Goal: Navigation & Orientation: Find specific page/section

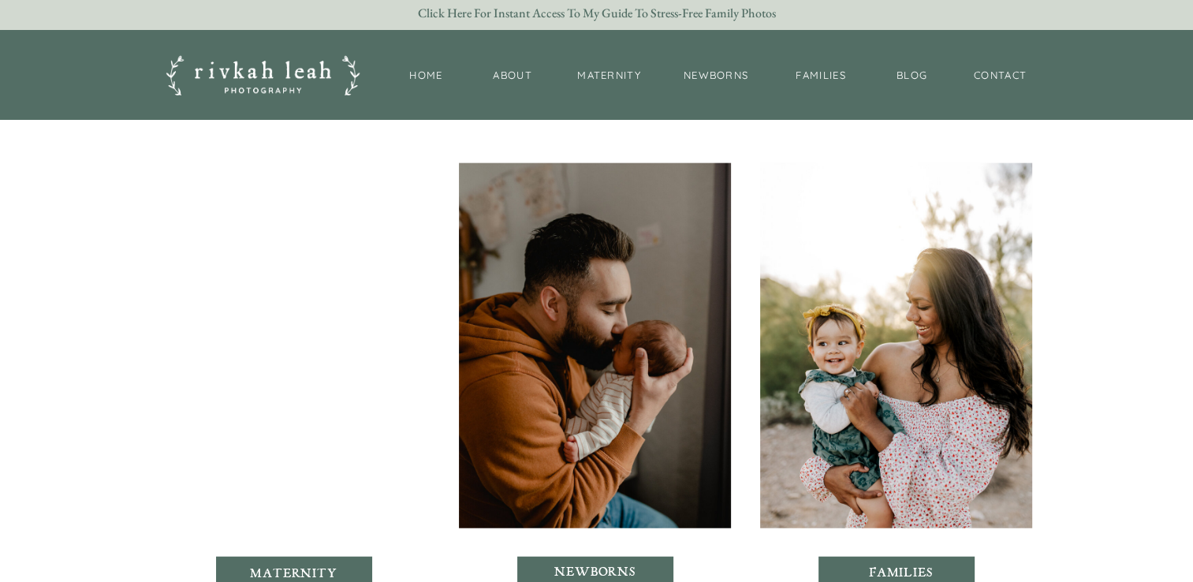
scroll to position [3863, 0]
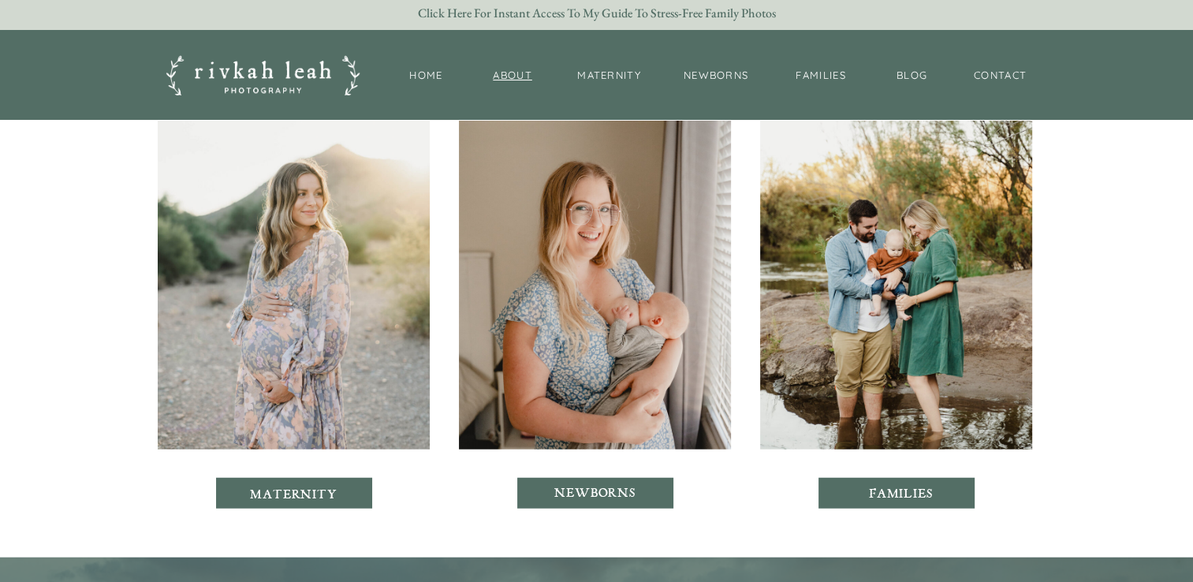
click at [520, 78] on nav "About" at bounding box center [513, 76] width 48 height 17
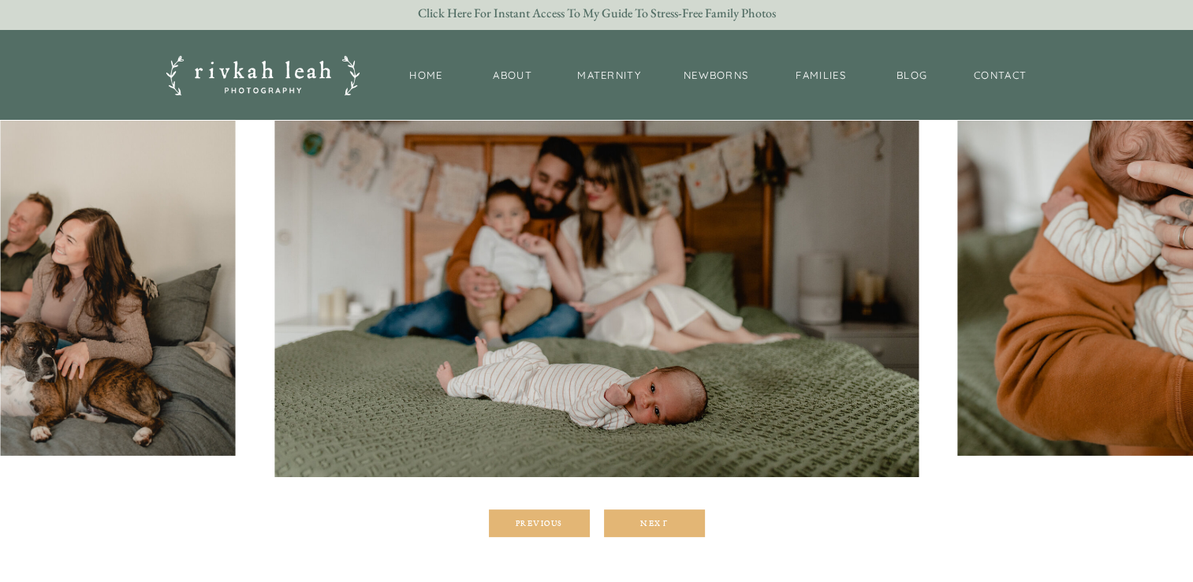
scroll to position [237, 0]
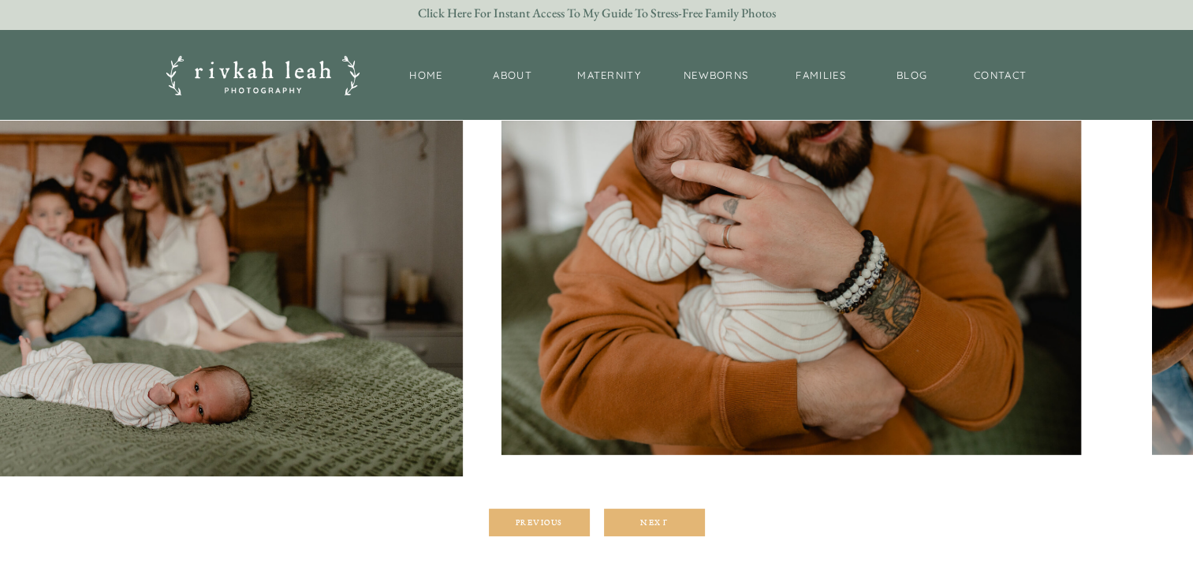
click at [367, 225] on img at bounding box center [140, 261] width 644 height 429
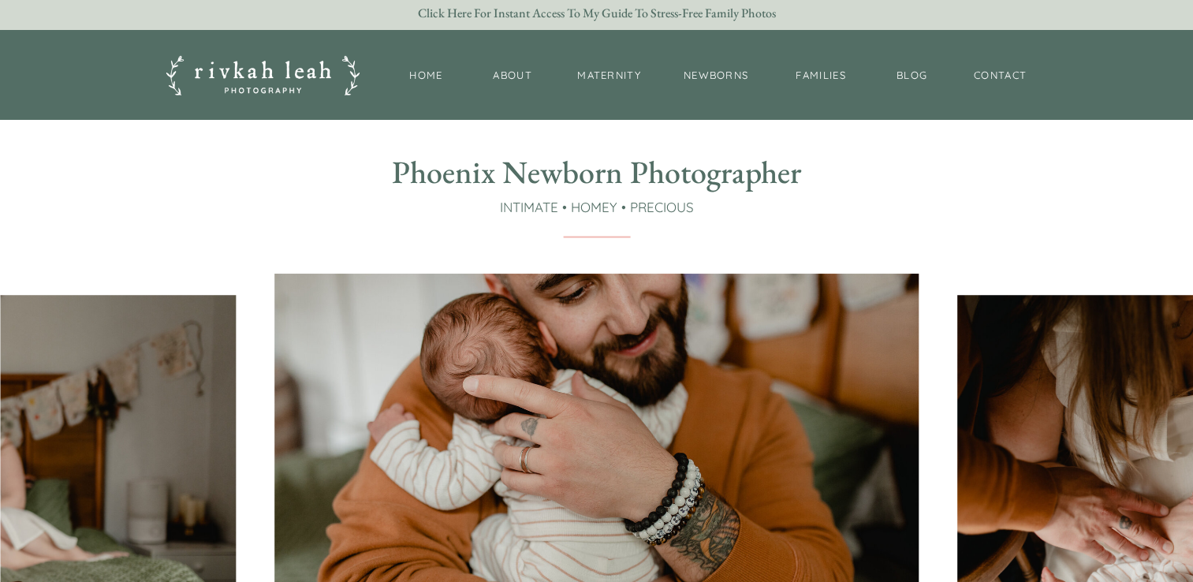
scroll to position [79, 0]
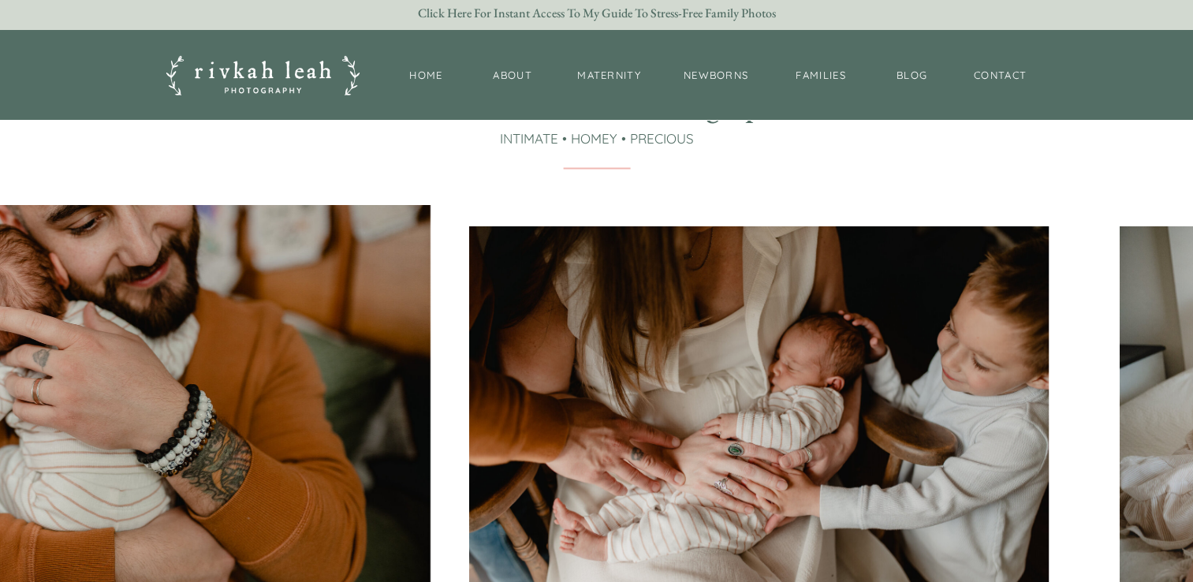
click at [476, 239] on img at bounding box center [759, 419] width 580 height 386
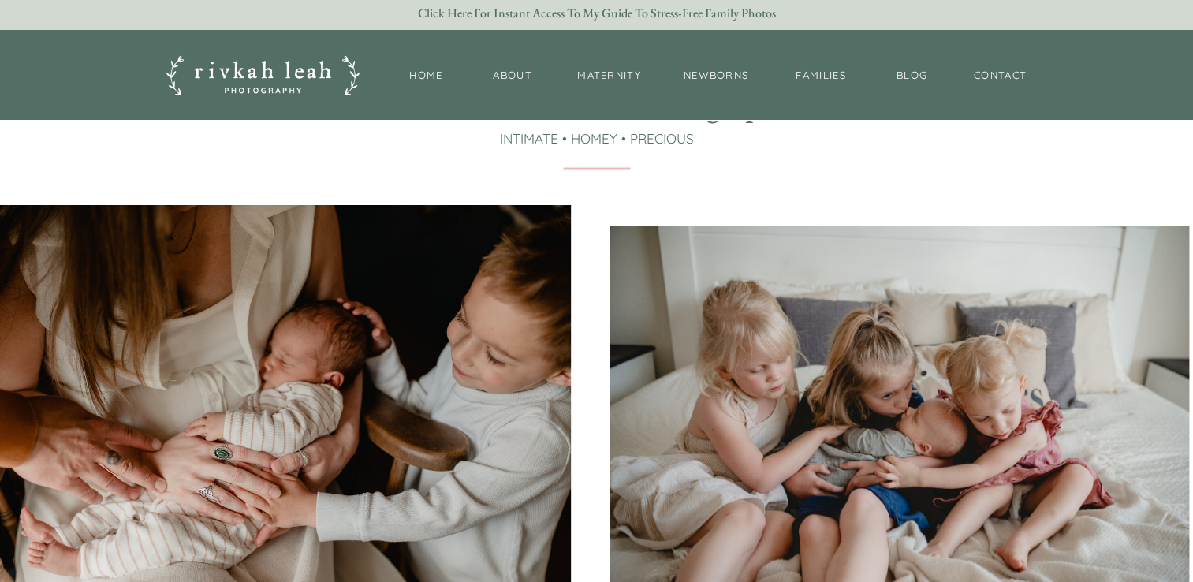
click at [416, 207] on img at bounding box center [249, 419] width 644 height 429
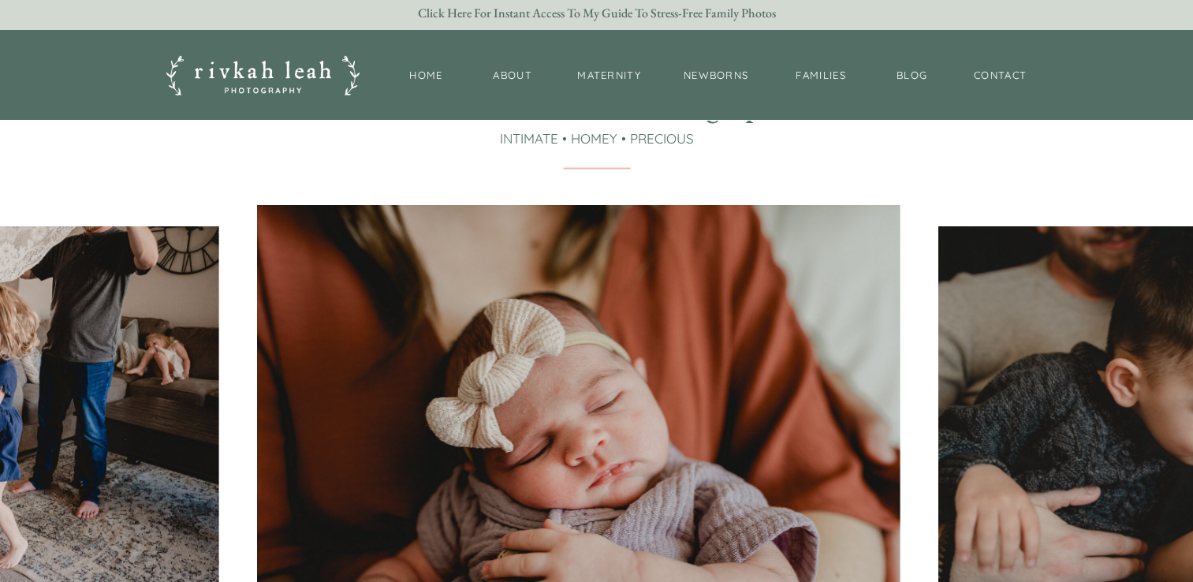
click at [470, 232] on img at bounding box center [579, 419] width 643 height 429
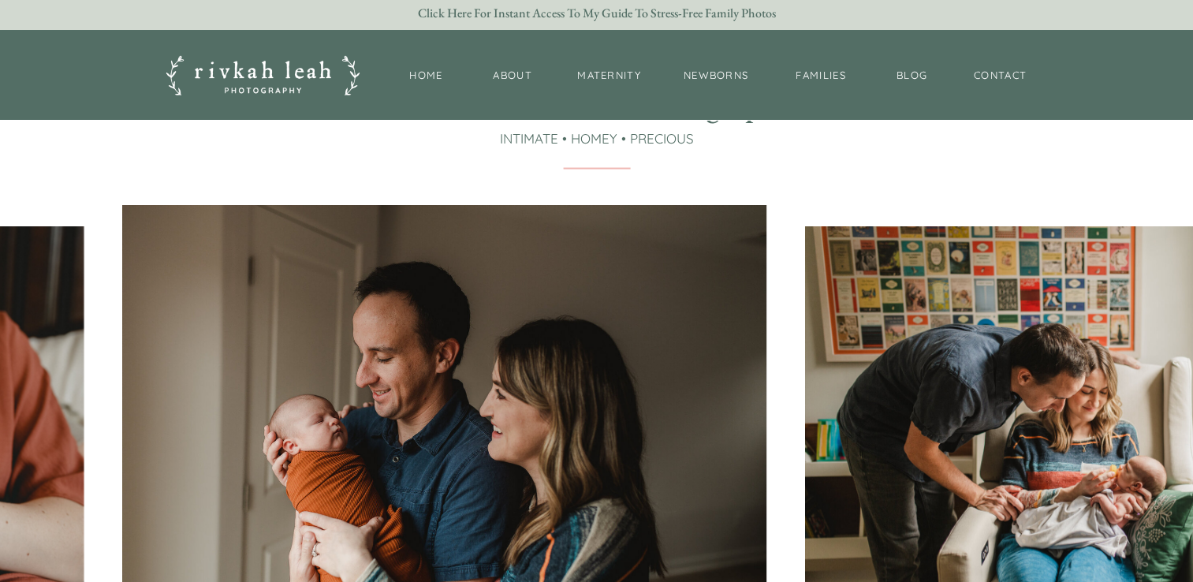
click at [416, 214] on img at bounding box center [444, 419] width 644 height 429
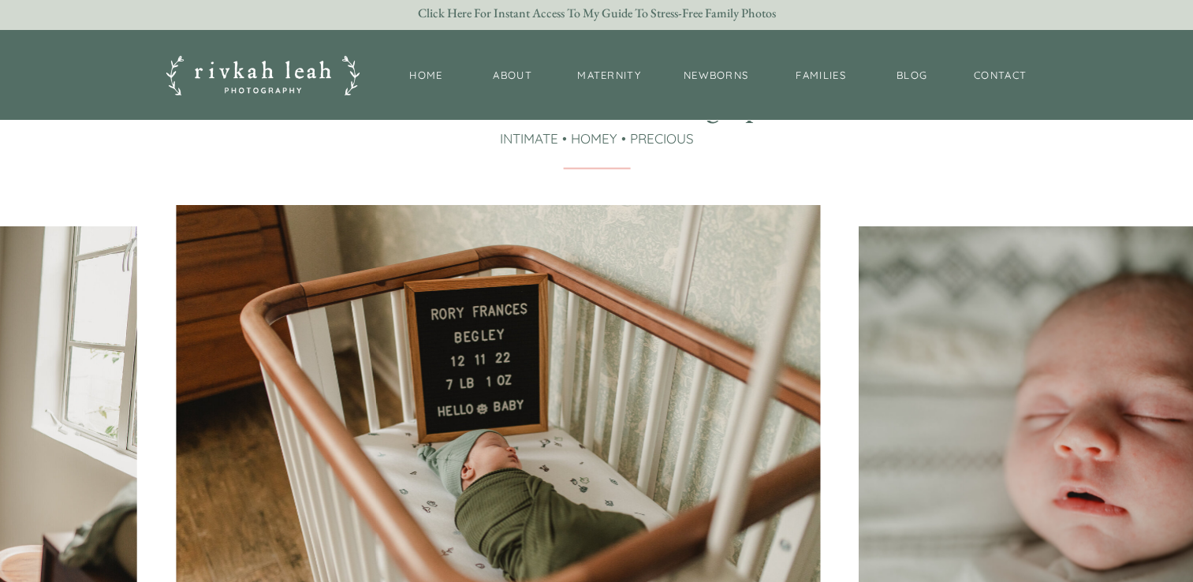
click at [554, 244] on img at bounding box center [498, 419] width 644 height 429
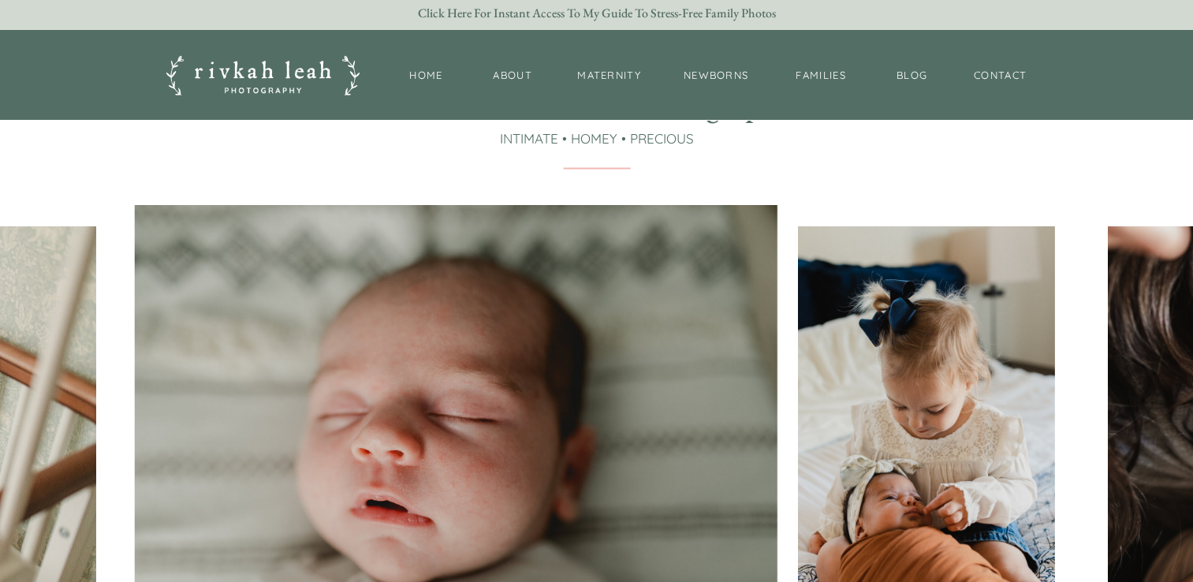
click at [442, 225] on img at bounding box center [456, 419] width 643 height 429
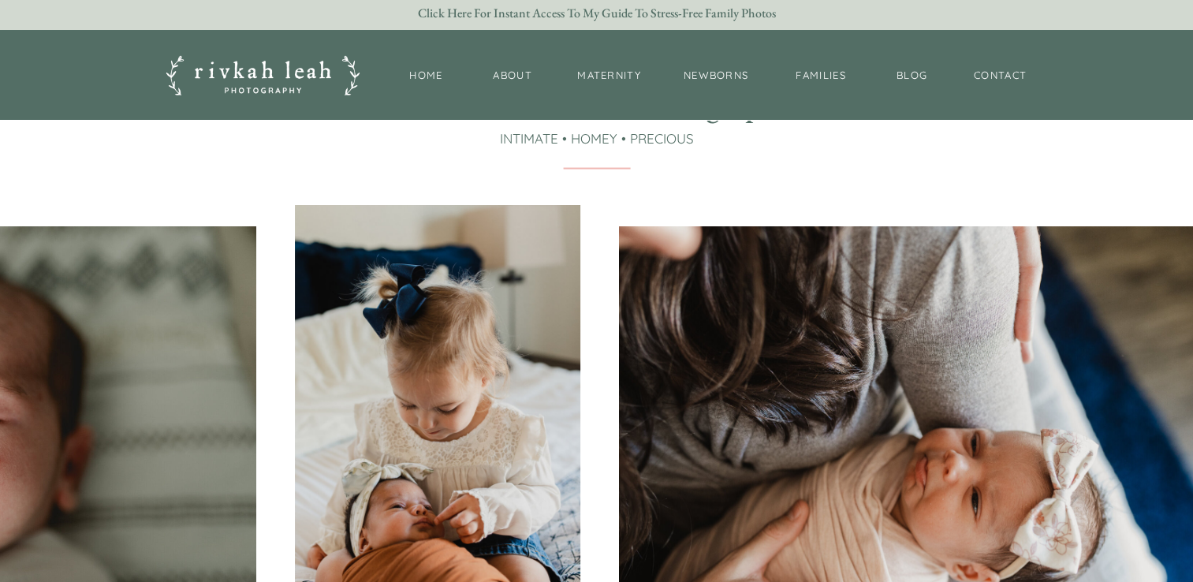
click at [393, 225] on img at bounding box center [437, 419] width 285 height 429
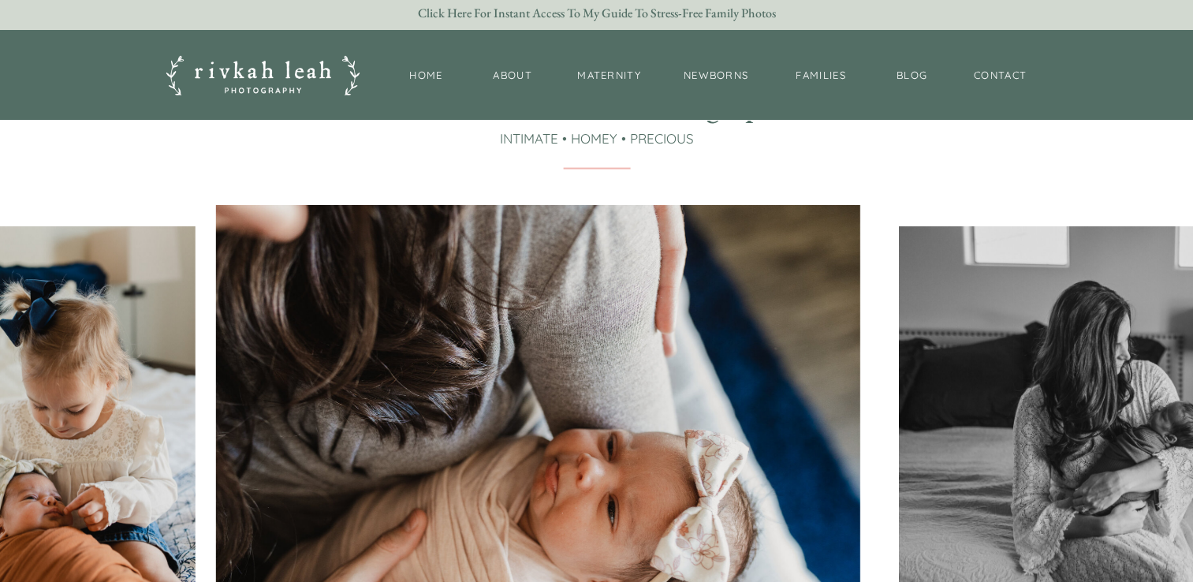
click at [423, 224] on img at bounding box center [538, 419] width 644 height 429
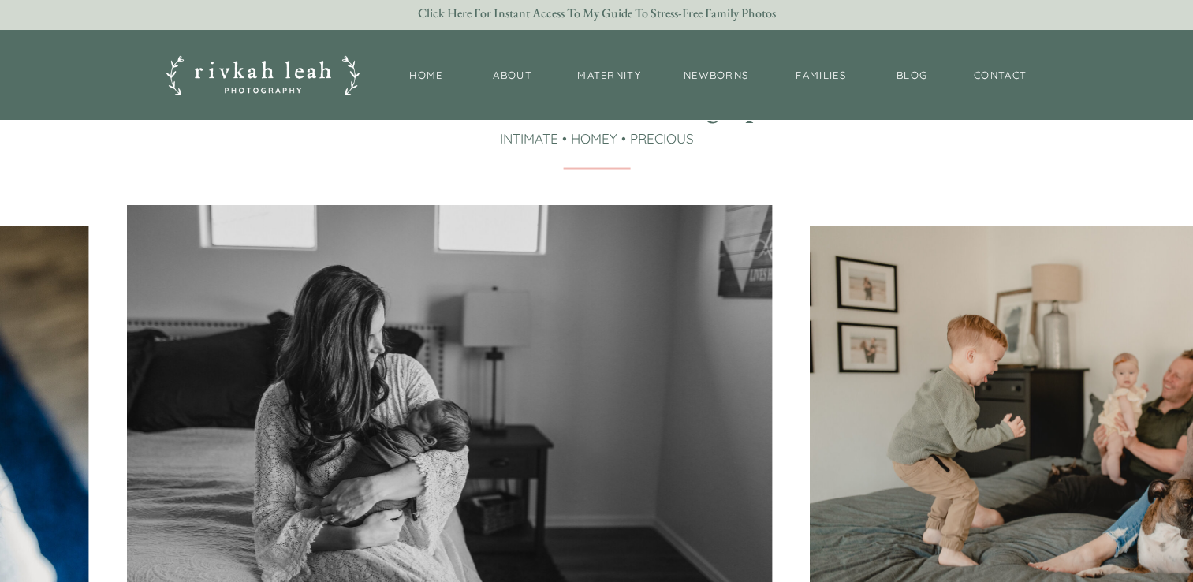
click at [414, 219] on img at bounding box center [450, 419] width 644 height 429
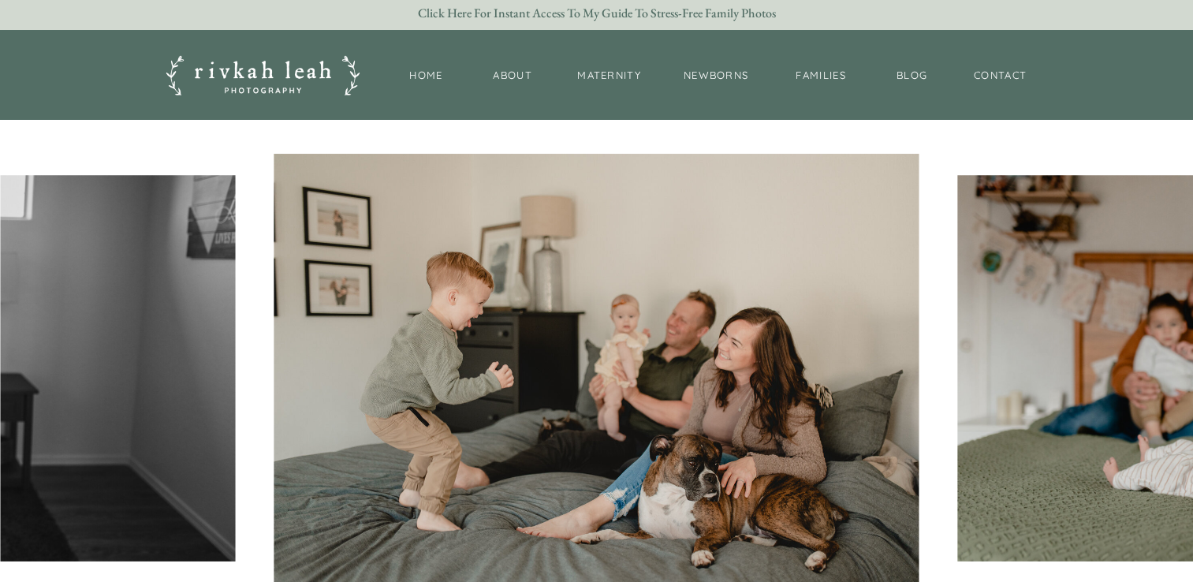
scroll to position [158, 0]
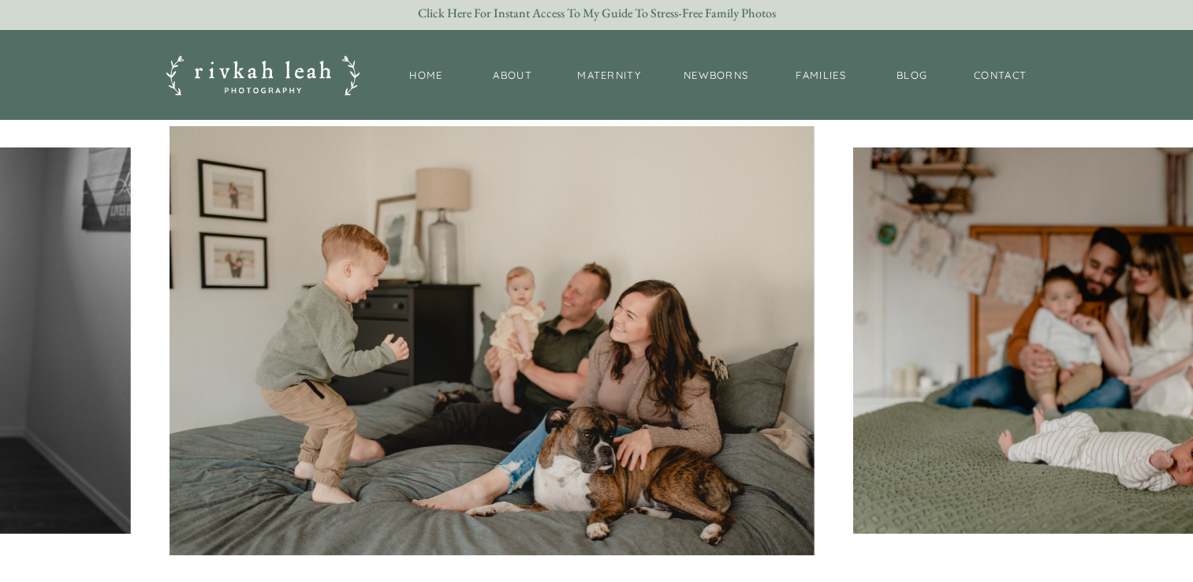
click at [470, 225] on img at bounding box center [492, 340] width 644 height 429
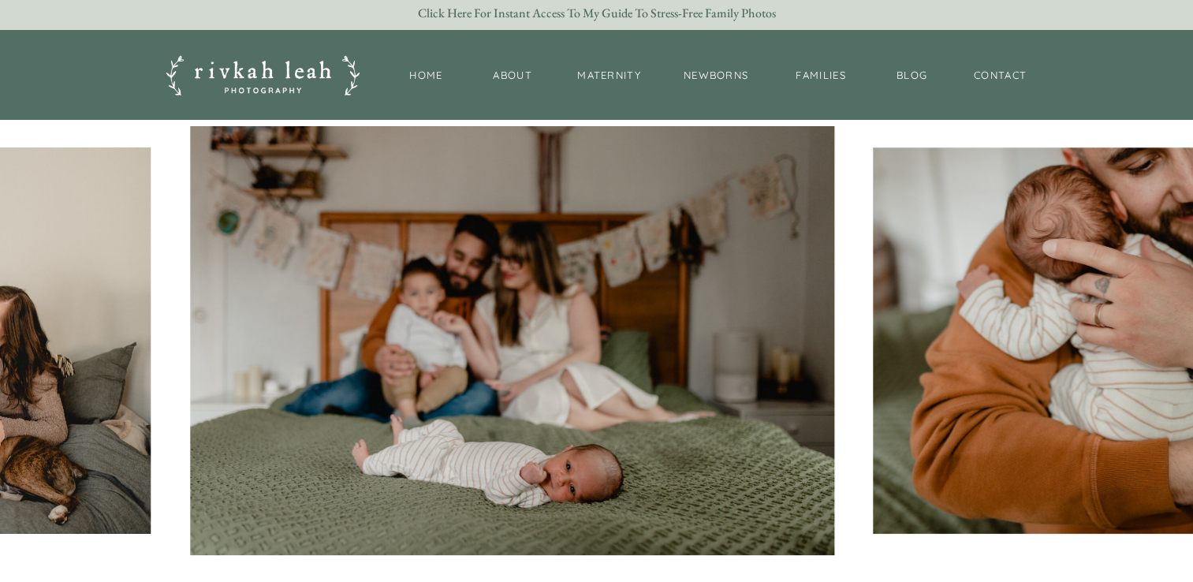
click at [472, 219] on img at bounding box center [512, 340] width 644 height 429
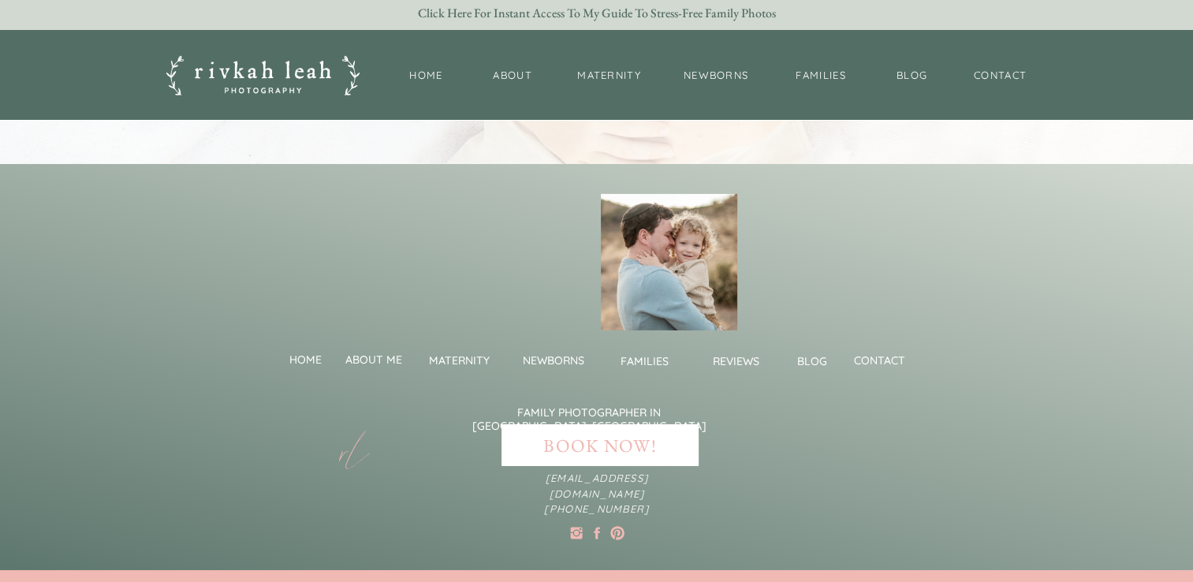
scroll to position [5204, 0]
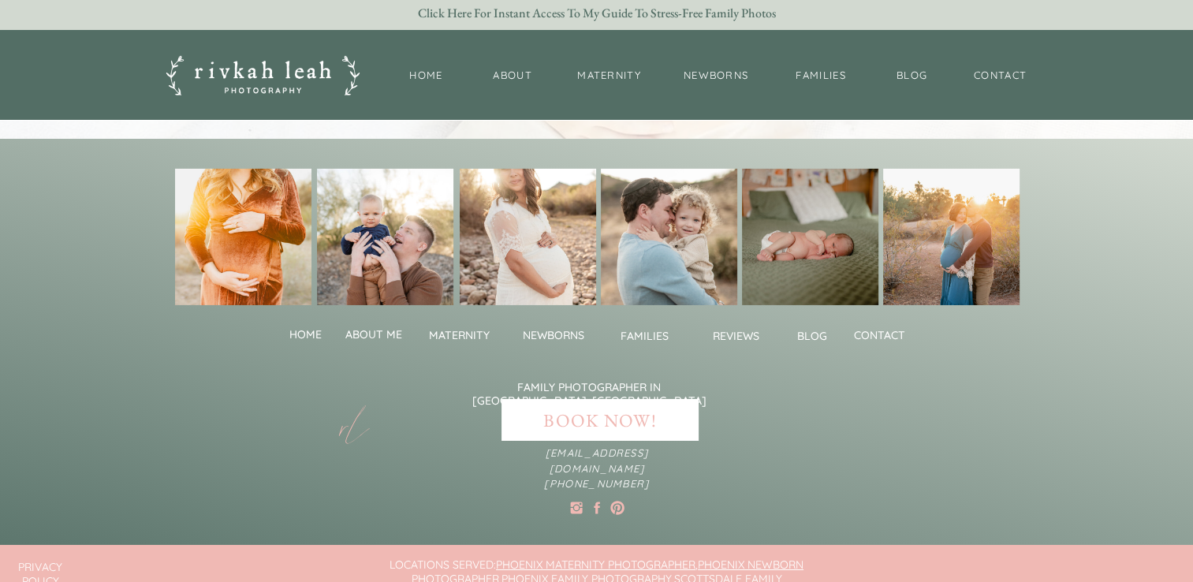
click at [645, 332] on nav "families" at bounding box center [644, 336] width 67 height 12
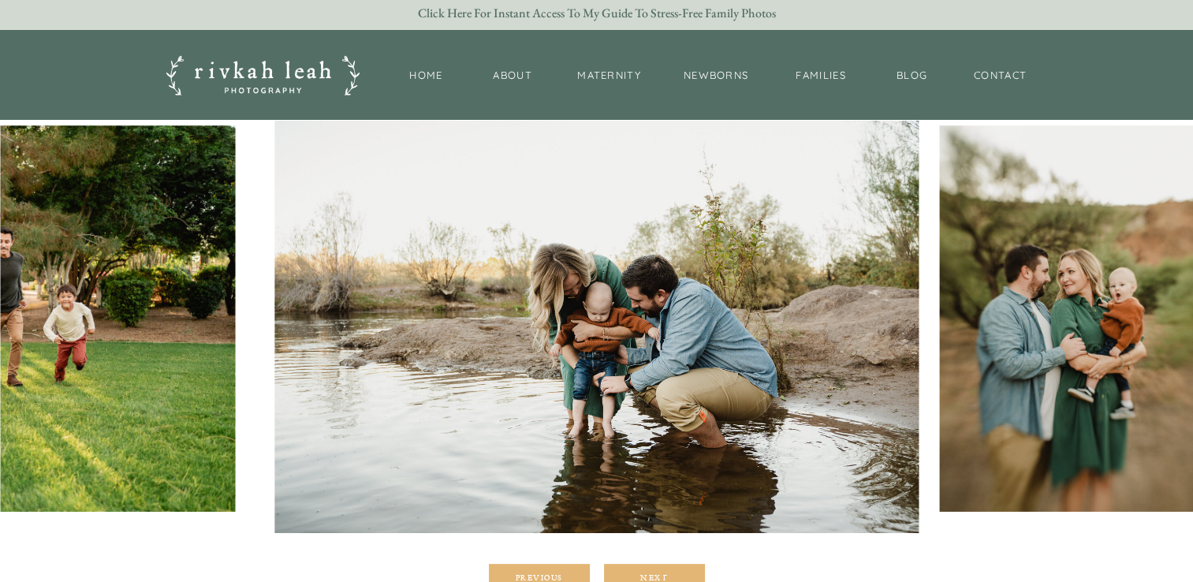
scroll to position [237, 0]
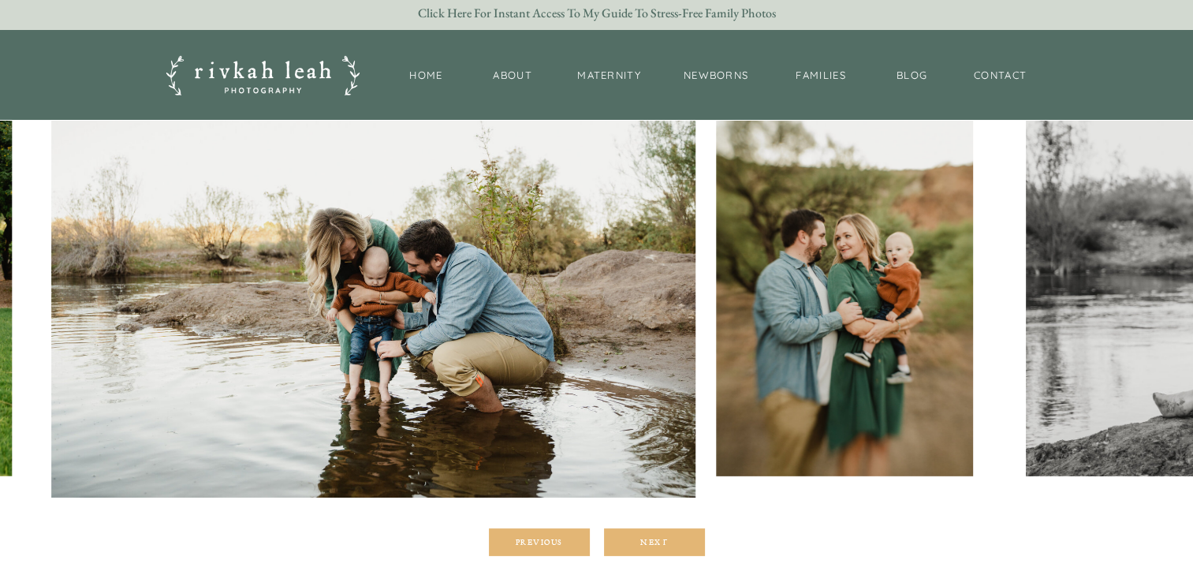
click at [362, 237] on img at bounding box center [373, 283] width 644 height 429
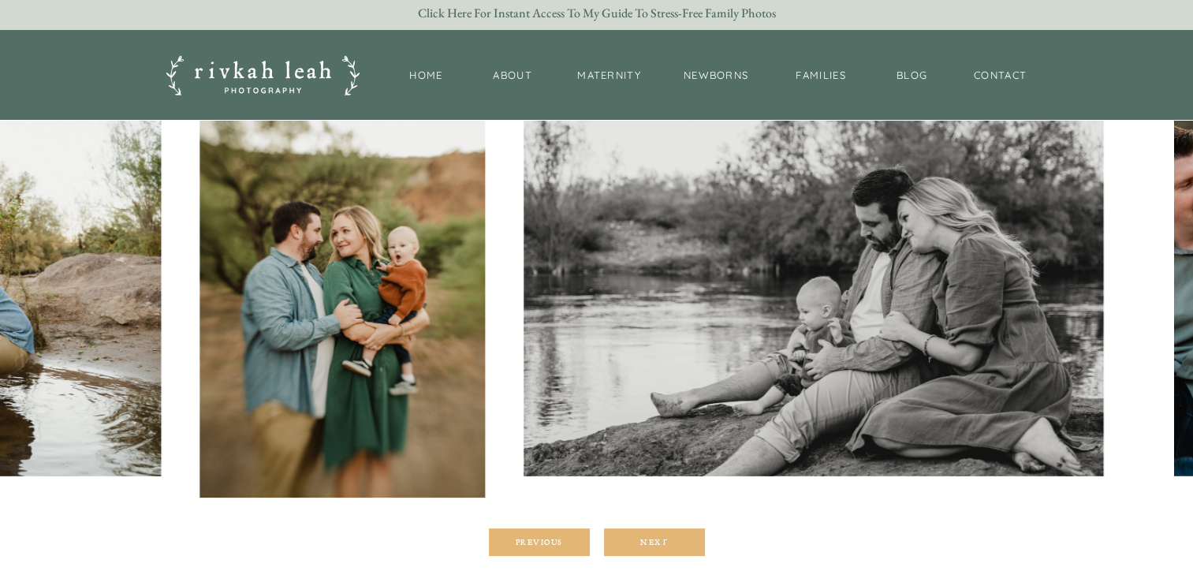
click at [559, 218] on img at bounding box center [814, 283] width 580 height 386
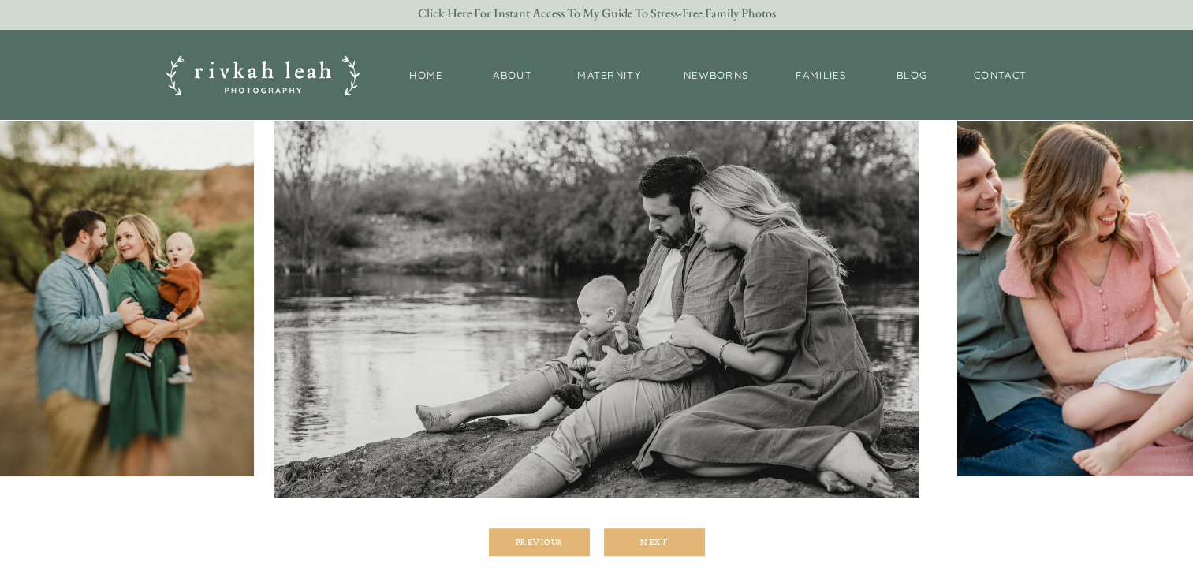
scroll to position [158, 0]
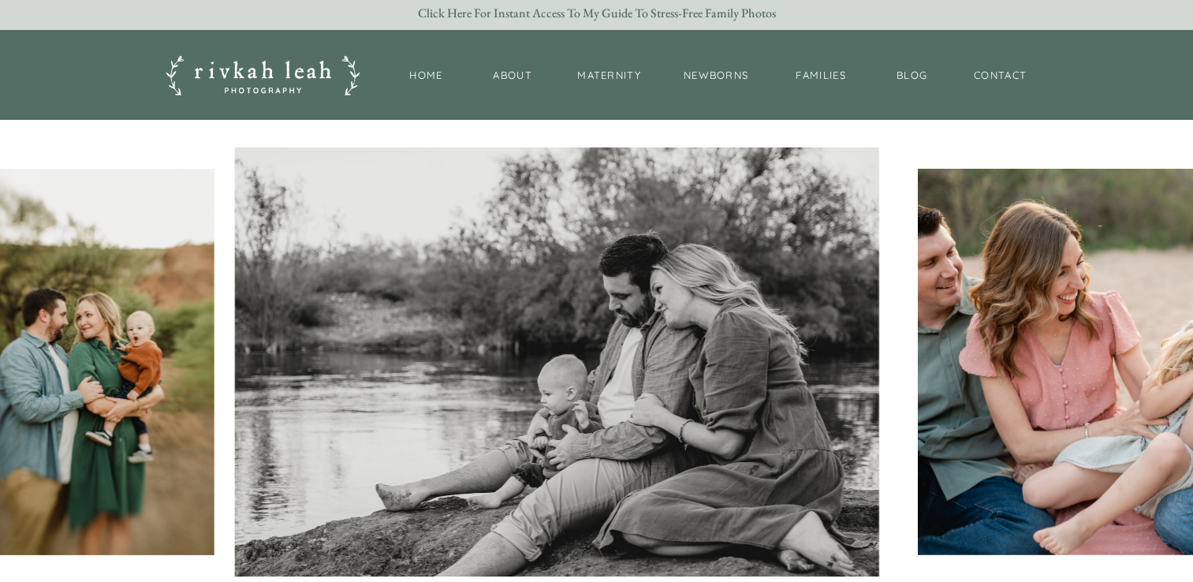
click at [502, 214] on img at bounding box center [556, 361] width 644 height 429
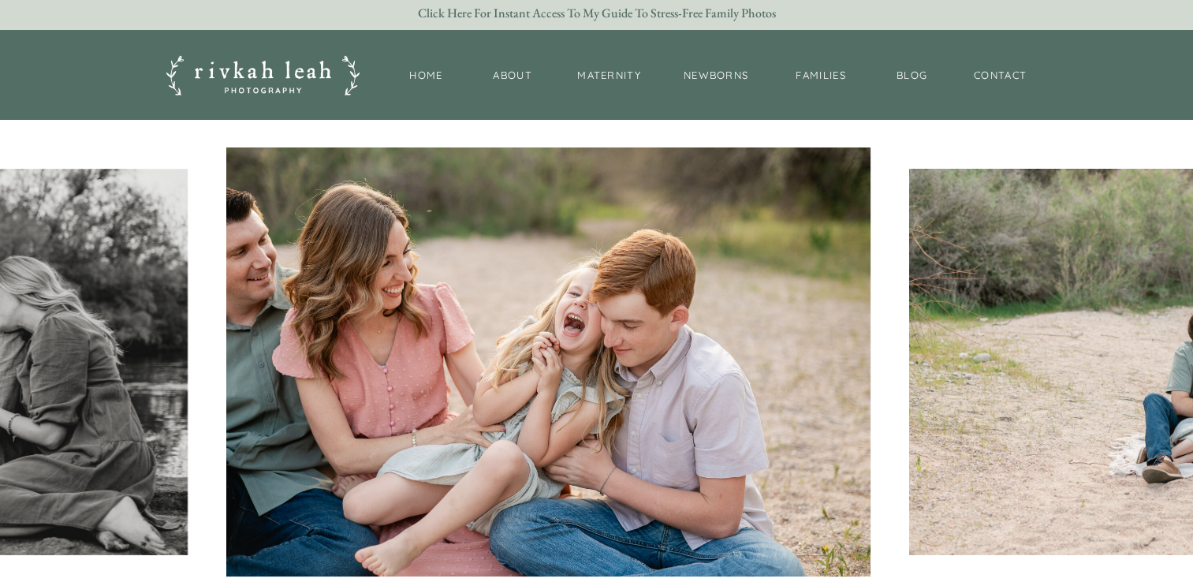
click at [521, 210] on img at bounding box center [548, 361] width 644 height 429
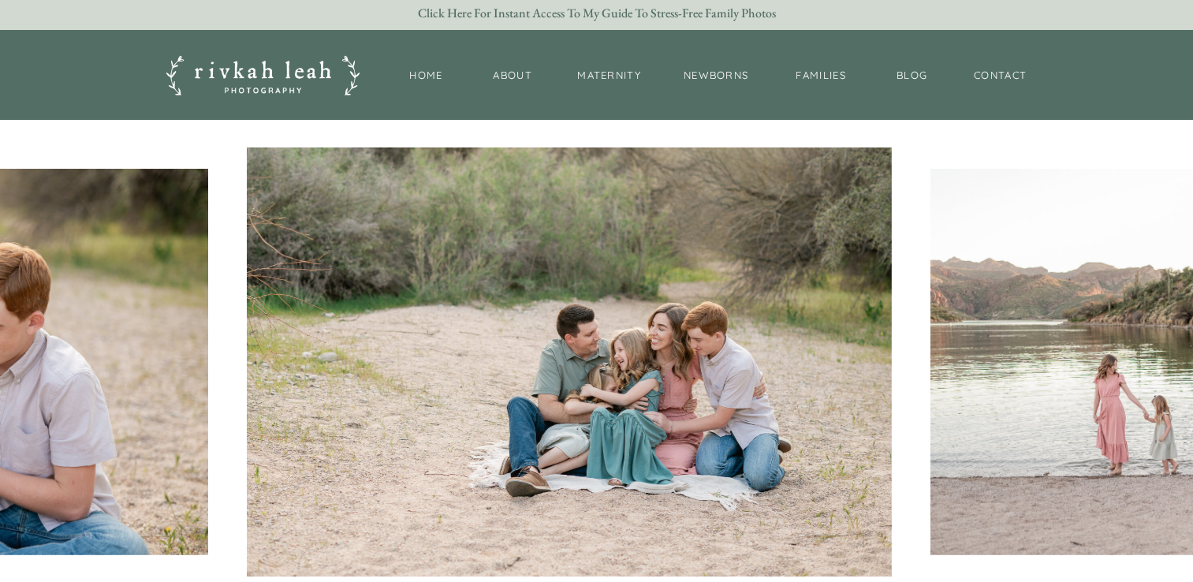
click at [412, 170] on img at bounding box center [569, 361] width 645 height 429
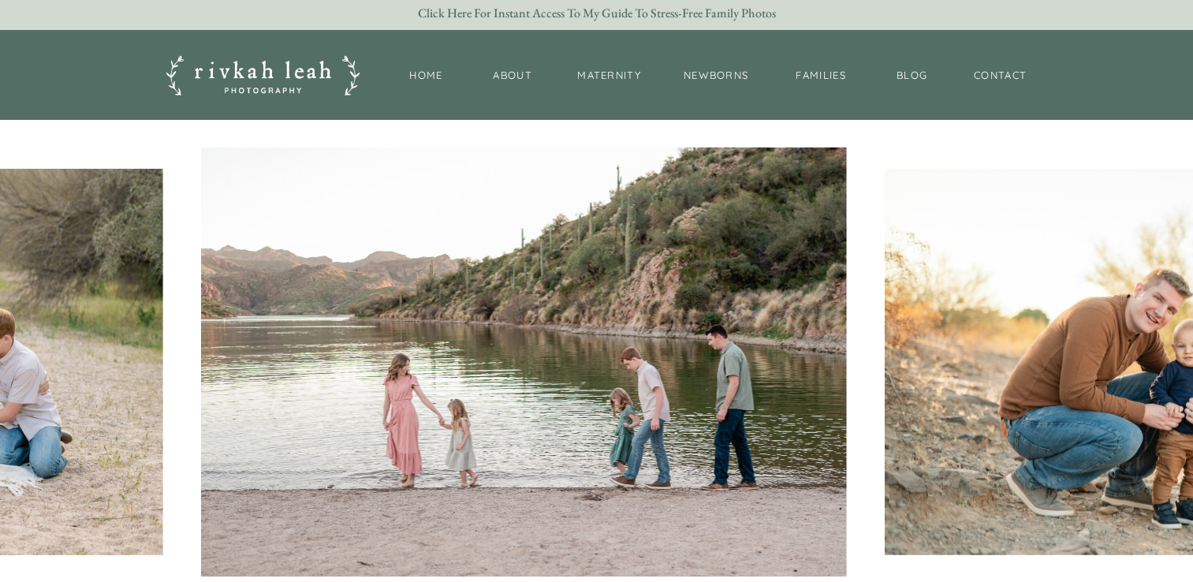
click at [413, 160] on img at bounding box center [524, 361] width 644 height 429
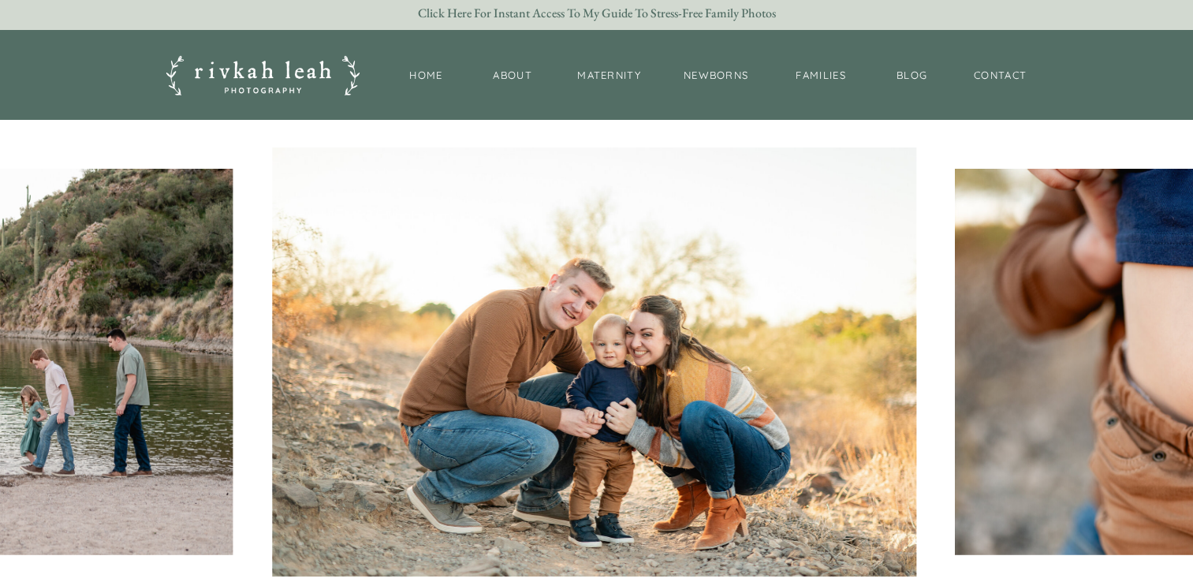
click at [471, 166] on img at bounding box center [594, 361] width 644 height 429
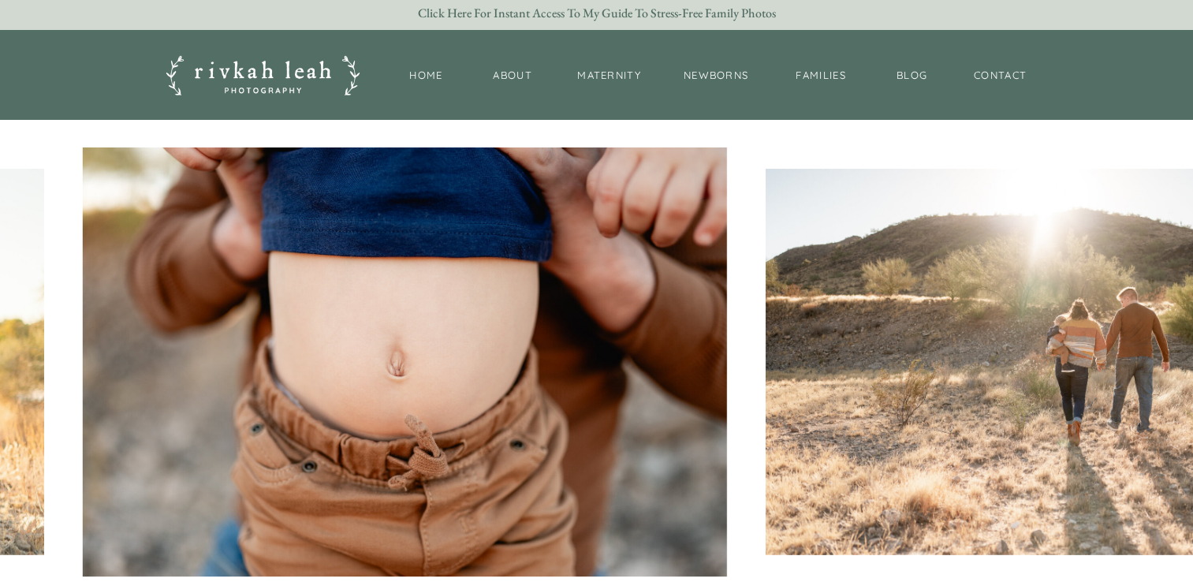
click at [378, 152] on img at bounding box center [405, 361] width 644 height 429
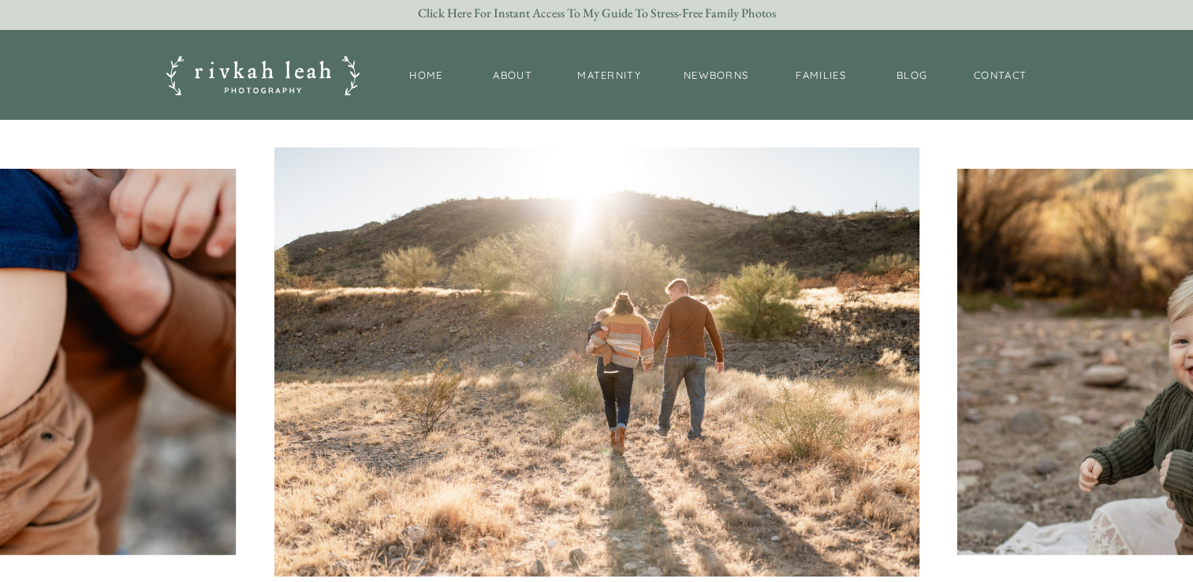
click at [394, 160] on img at bounding box center [596, 361] width 644 height 429
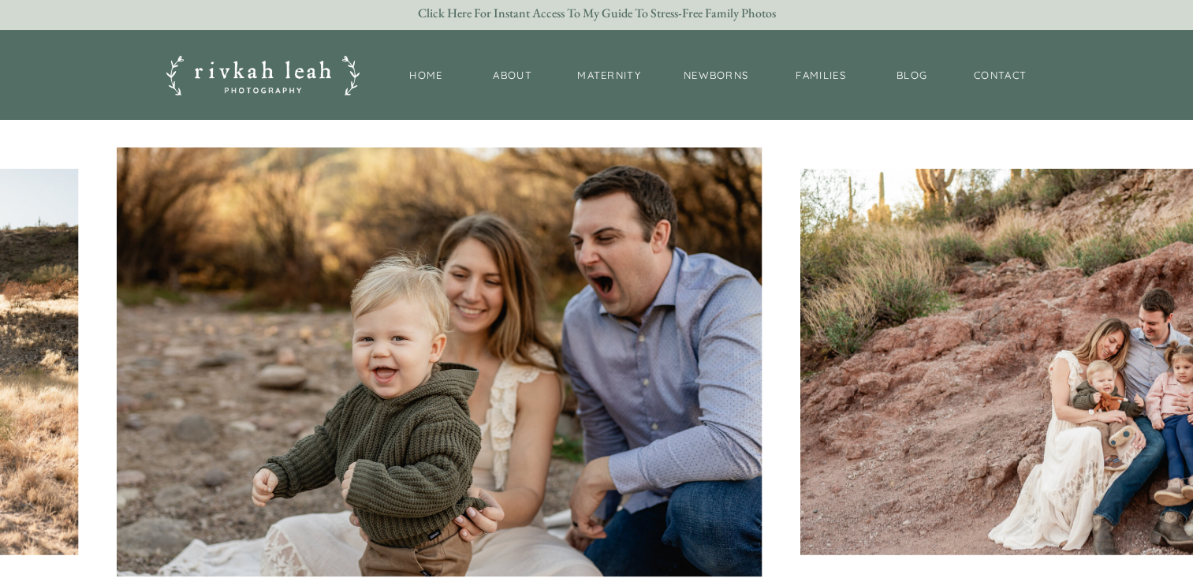
click at [409, 165] on img at bounding box center [439, 361] width 644 height 429
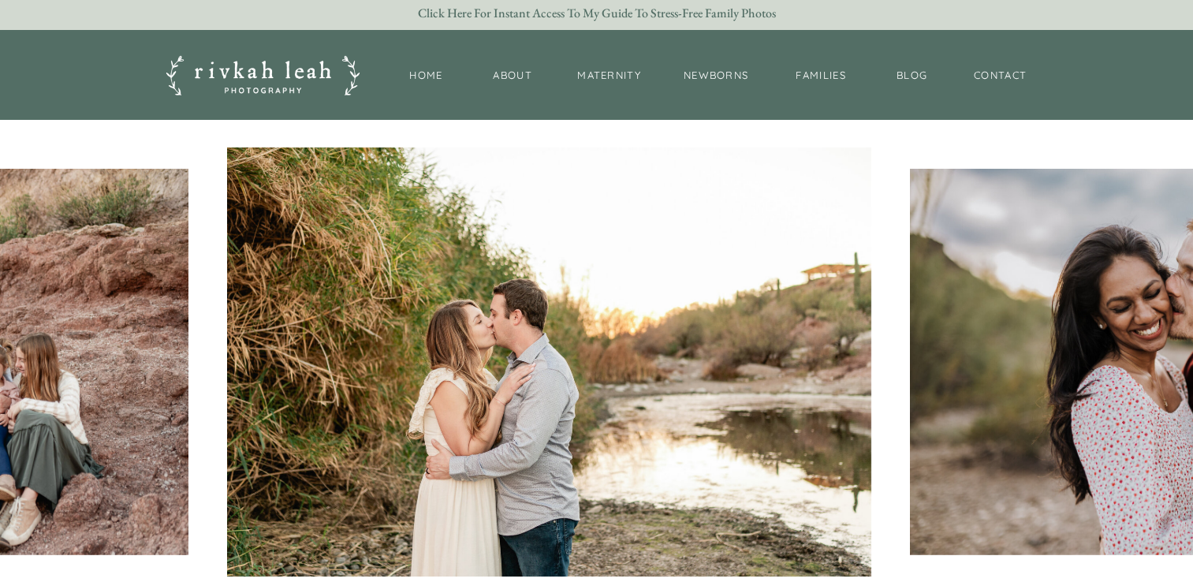
click at [394, 157] on img at bounding box center [549, 361] width 644 height 429
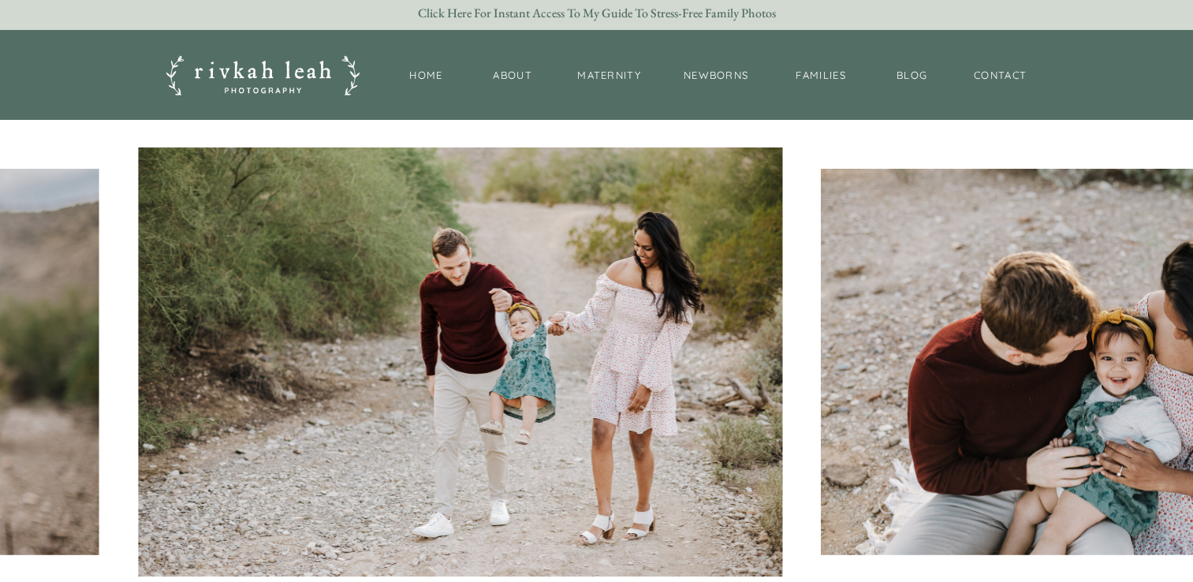
click at [355, 176] on img at bounding box center [460, 361] width 644 height 429
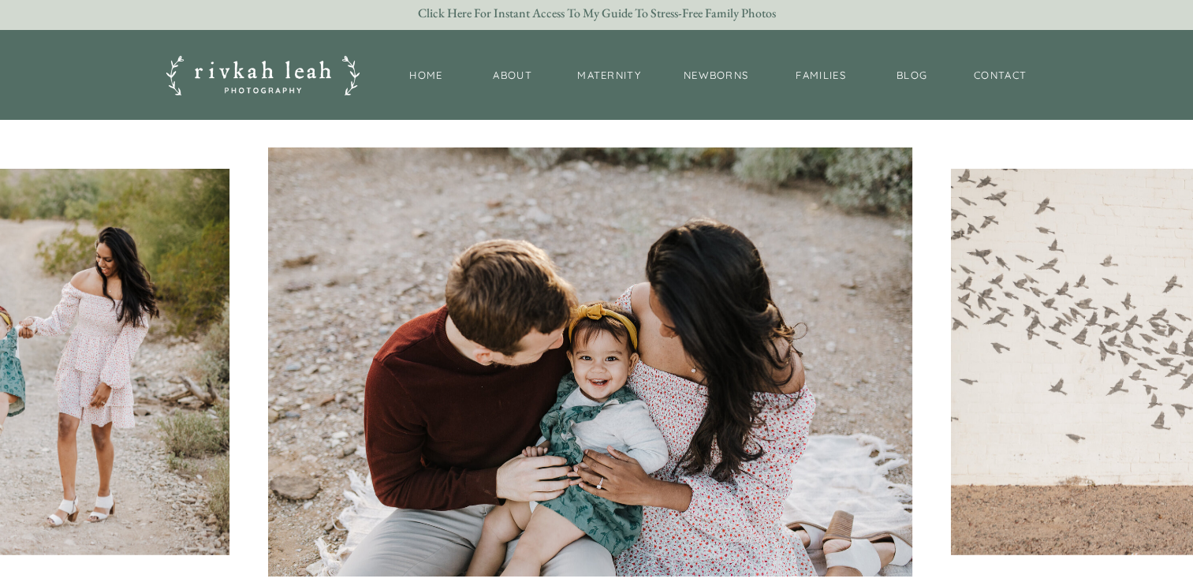
click at [419, 276] on img at bounding box center [590, 361] width 644 height 429
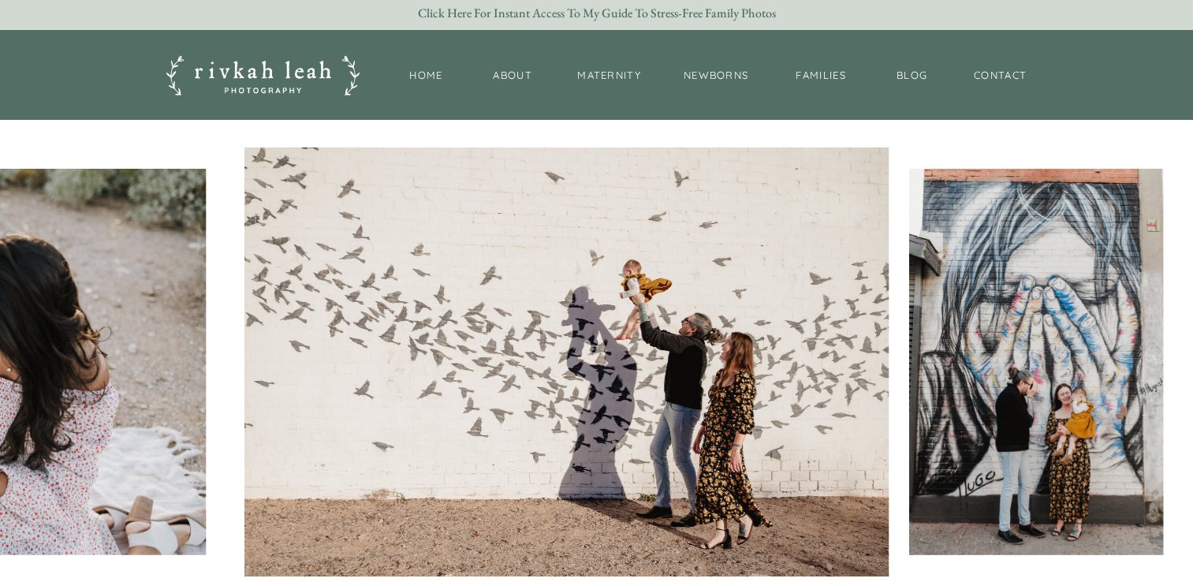
click at [808, 301] on img at bounding box center [566, 361] width 644 height 429
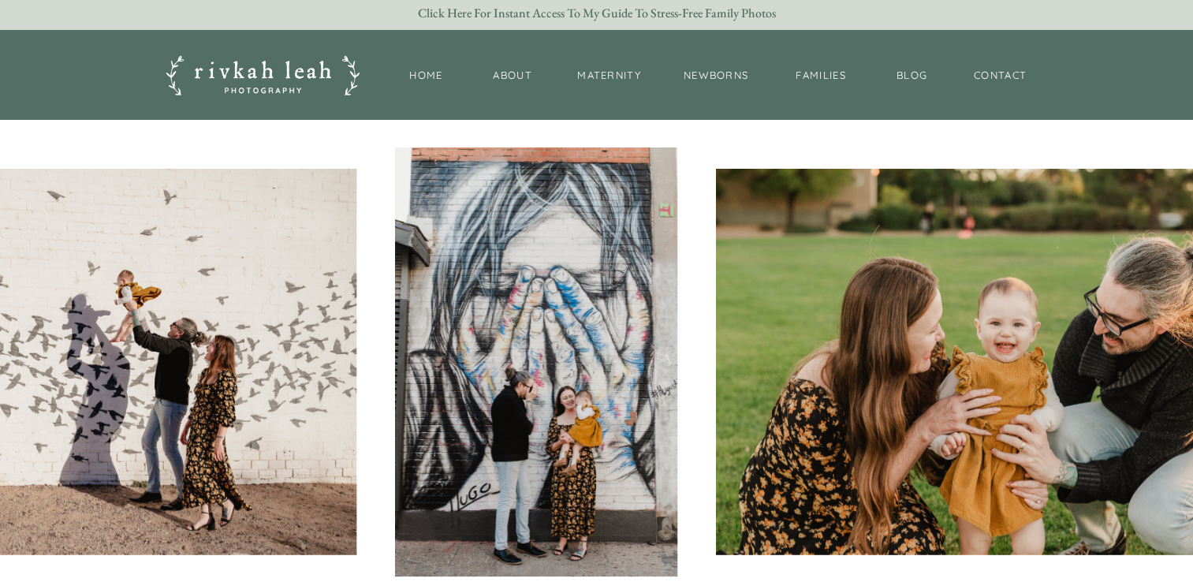
click at [716, 293] on img at bounding box center [1006, 362] width 580 height 386
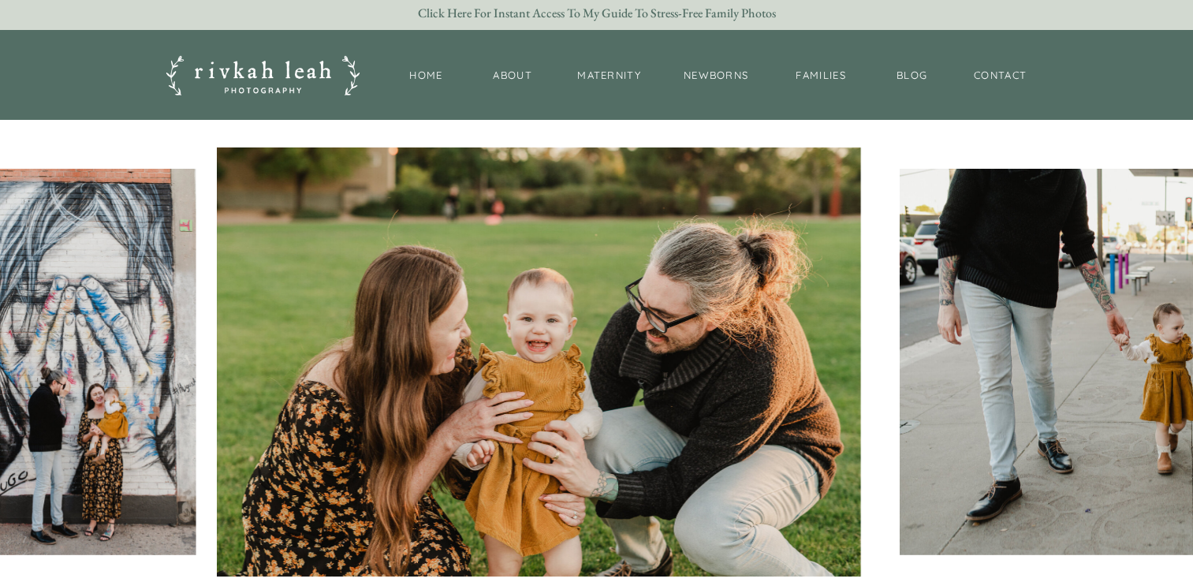
click at [580, 281] on img at bounding box center [539, 361] width 644 height 429
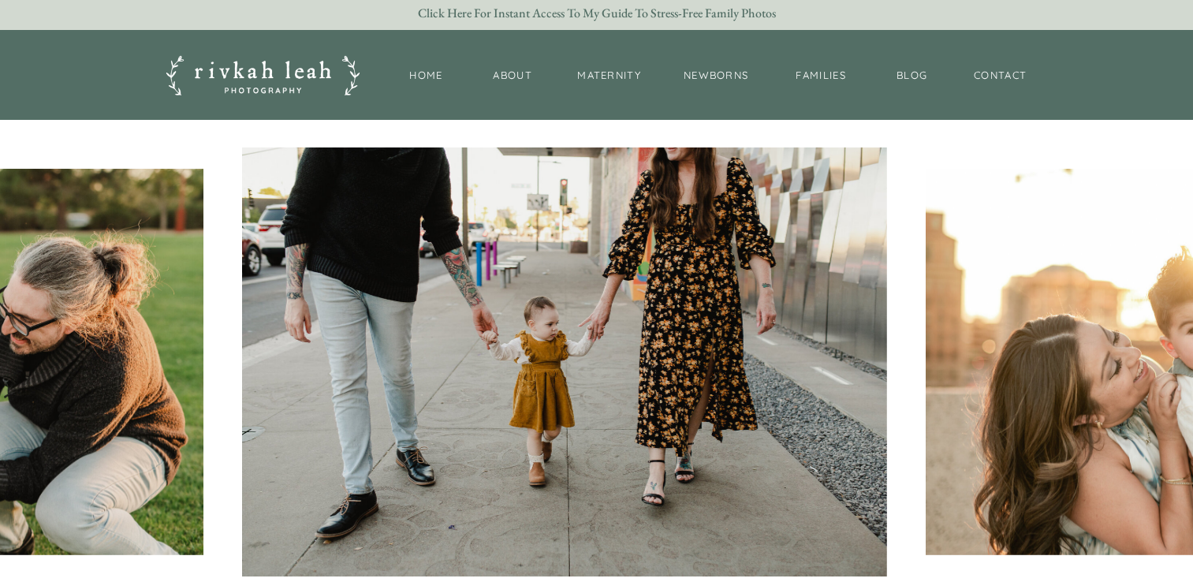
click at [551, 266] on img at bounding box center [564, 361] width 644 height 429
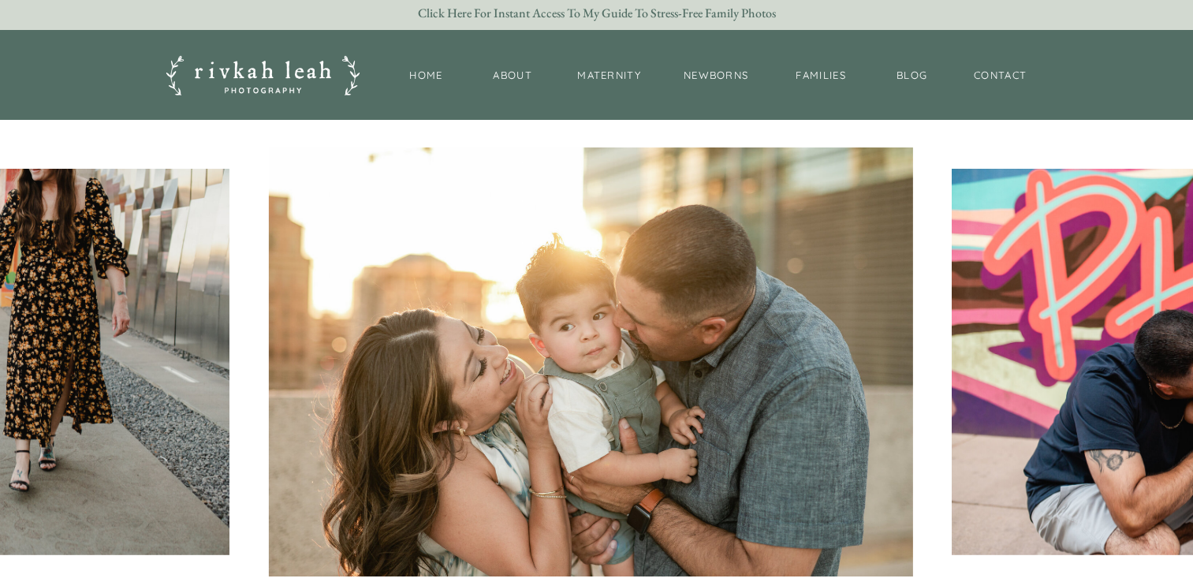
click at [404, 228] on img at bounding box center [590, 361] width 644 height 429
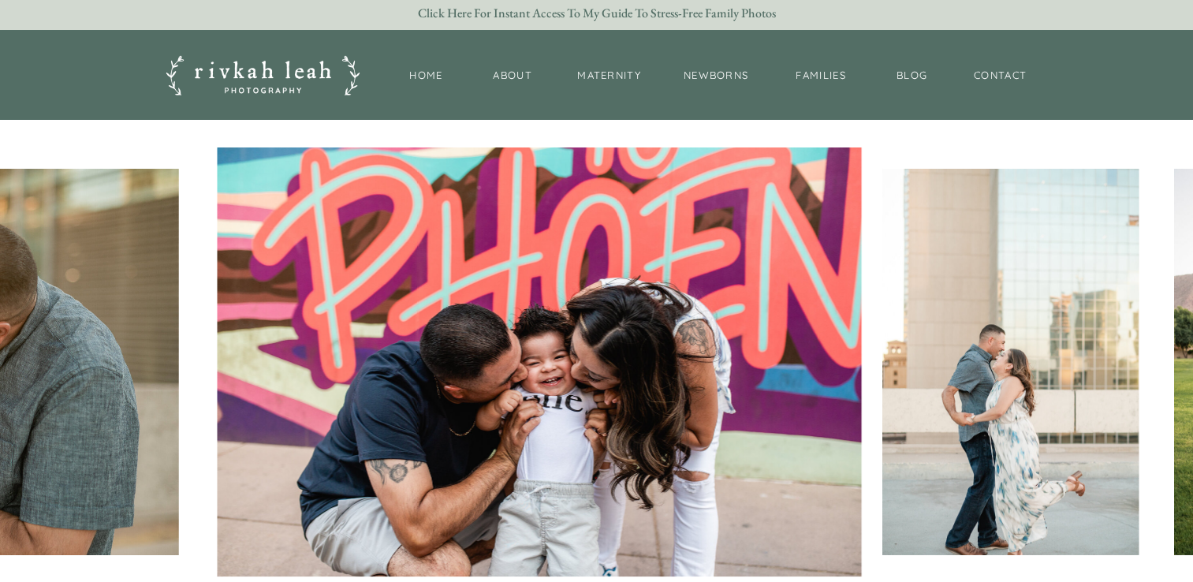
click at [409, 222] on img at bounding box center [539, 361] width 644 height 429
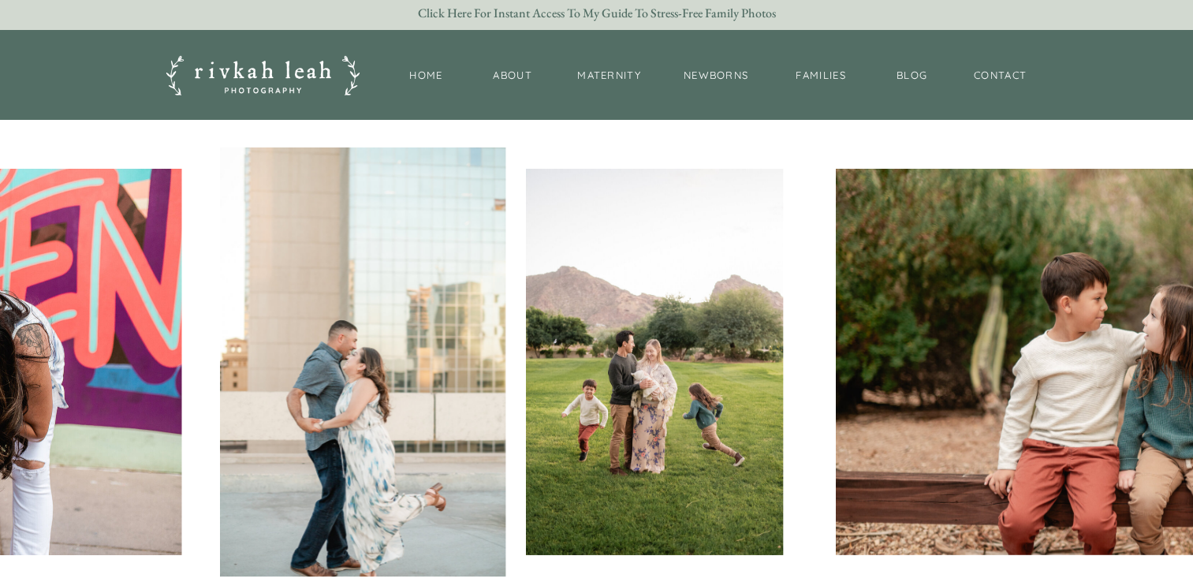
click at [464, 224] on img at bounding box center [362, 361] width 285 height 429
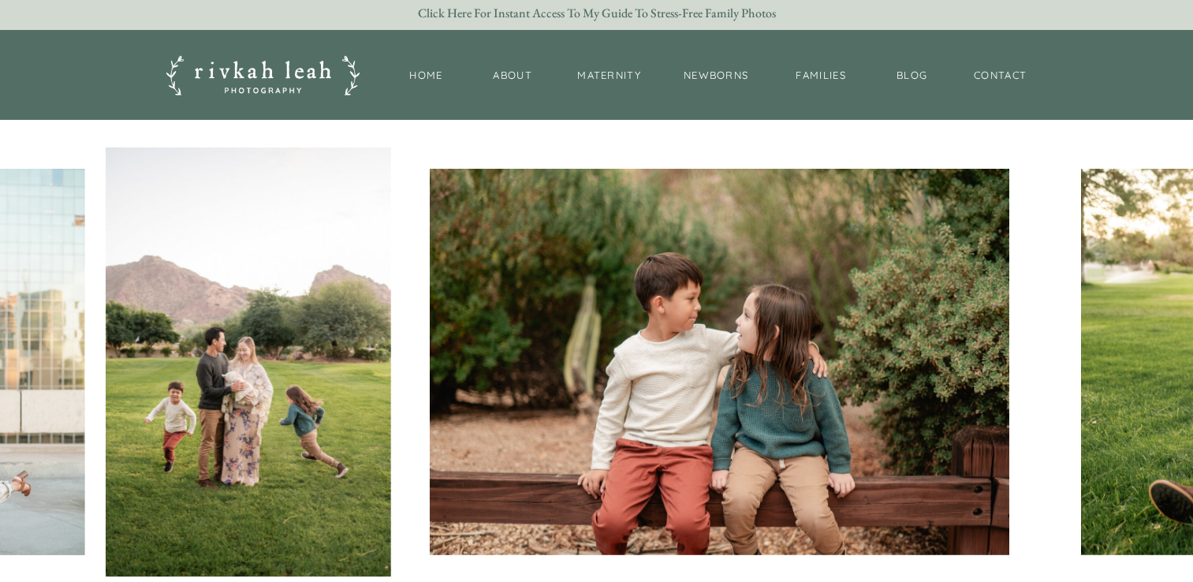
click at [271, 193] on img at bounding box center [248, 361] width 285 height 429
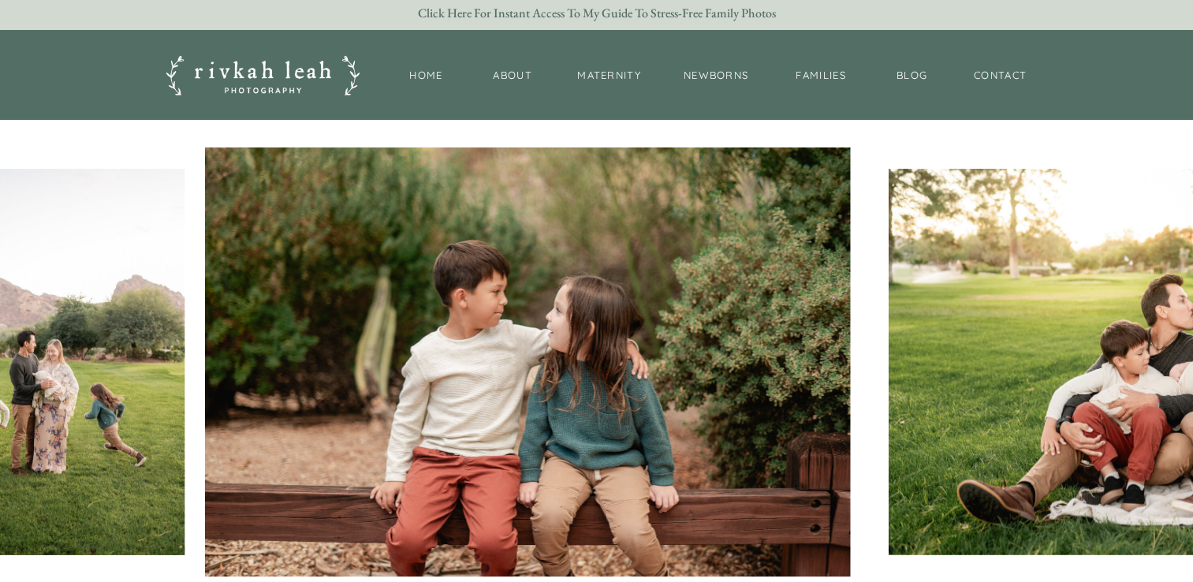
click at [256, 179] on img at bounding box center [528, 361] width 644 height 429
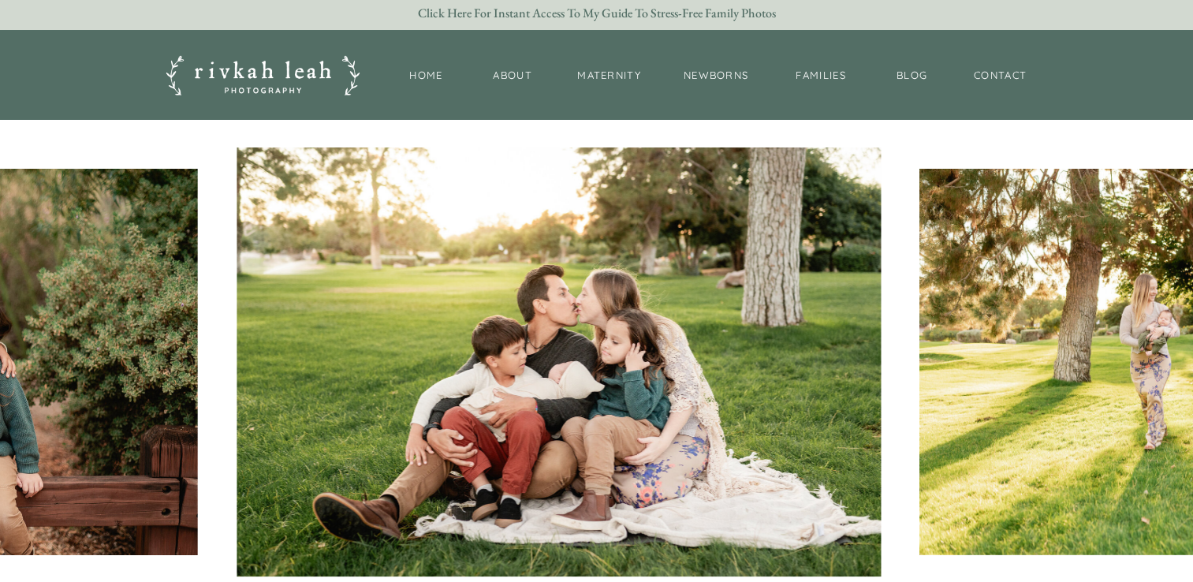
click at [407, 178] on img at bounding box center [559, 361] width 644 height 429
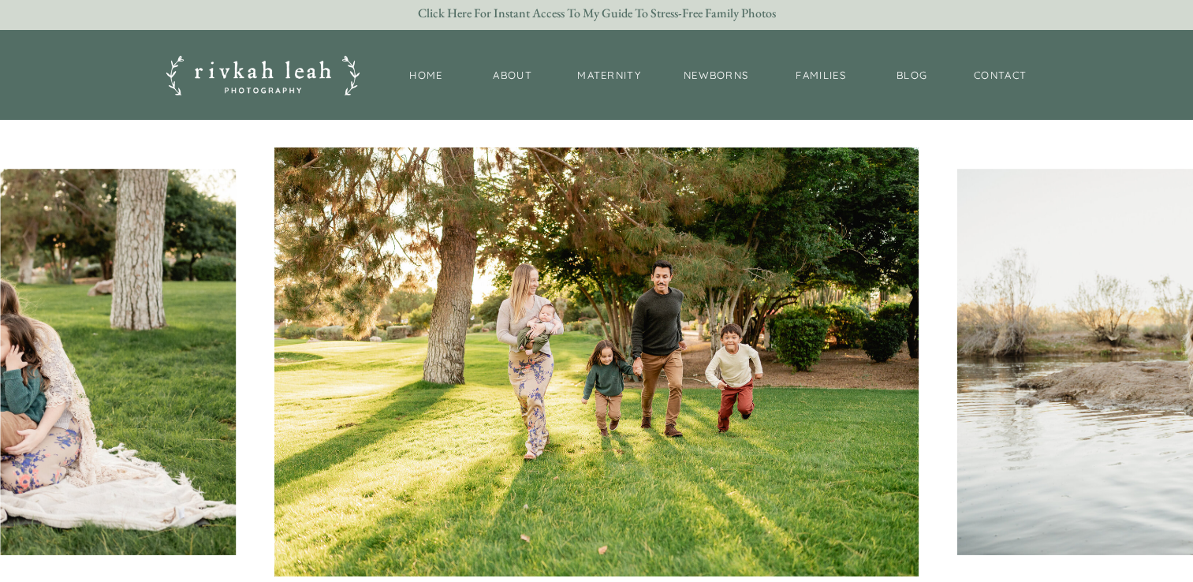
click at [435, 207] on img at bounding box center [596, 361] width 644 height 429
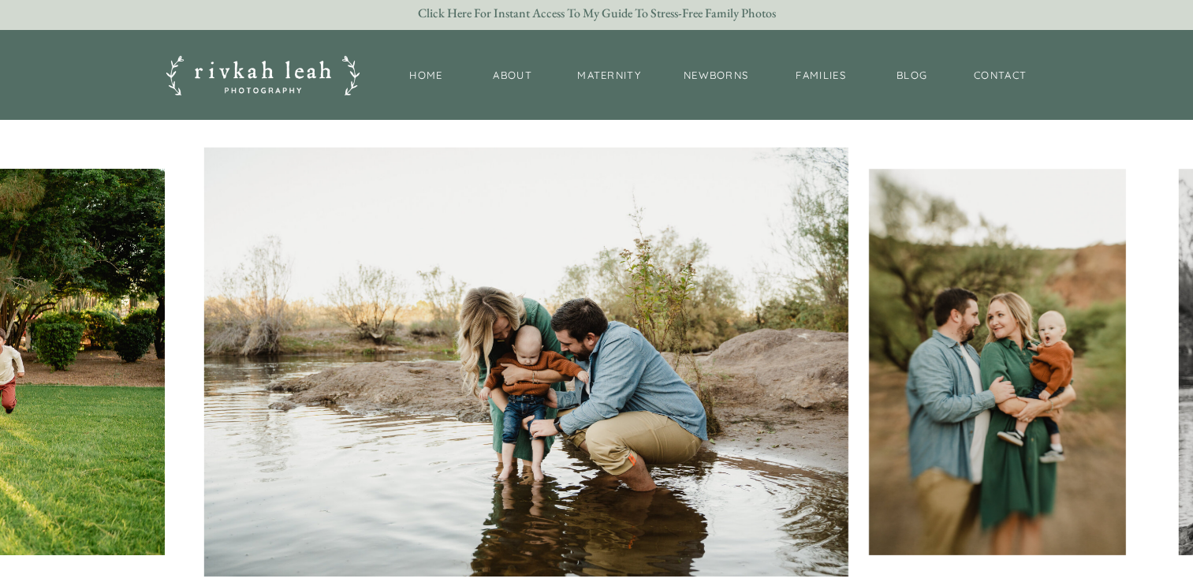
click at [318, 192] on img at bounding box center [525, 361] width 644 height 429
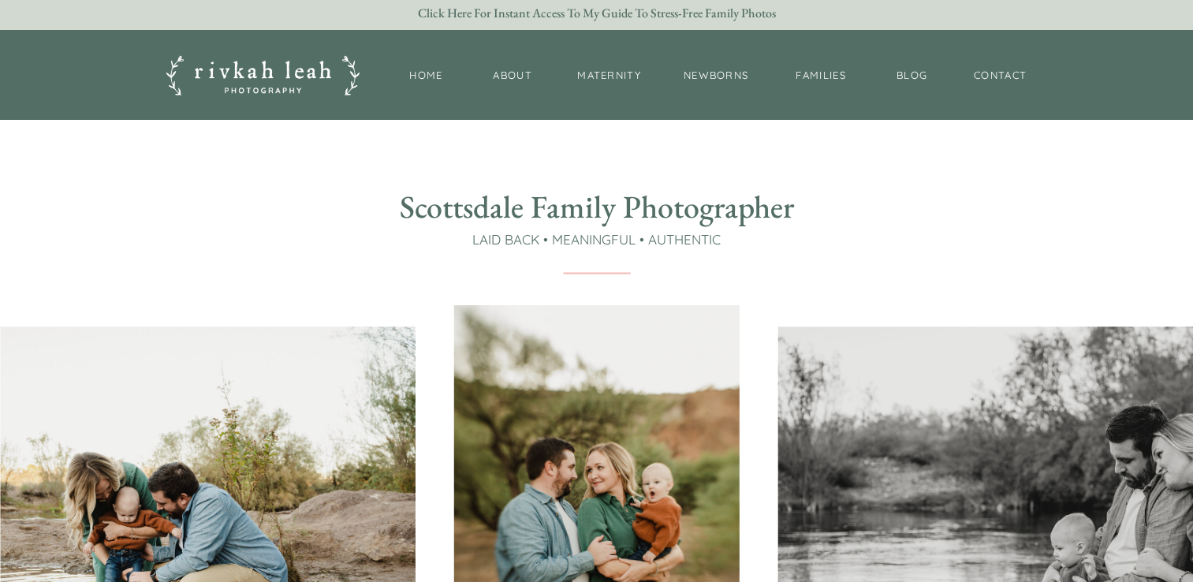
scroll to position [237, 0]
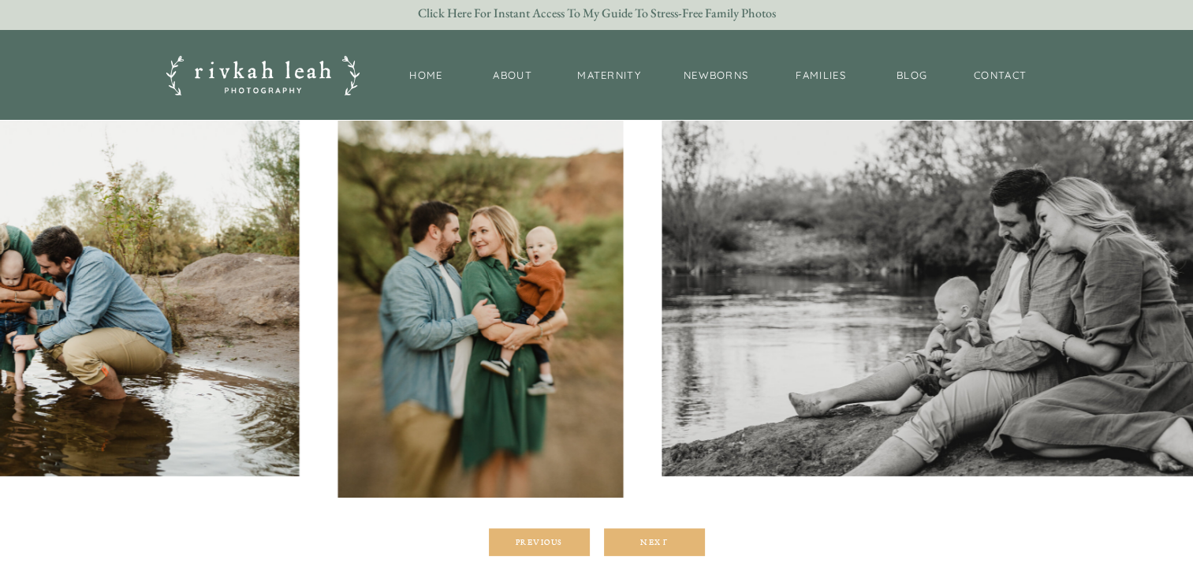
click at [337, 188] on img at bounding box center [479, 283] width 285 height 429
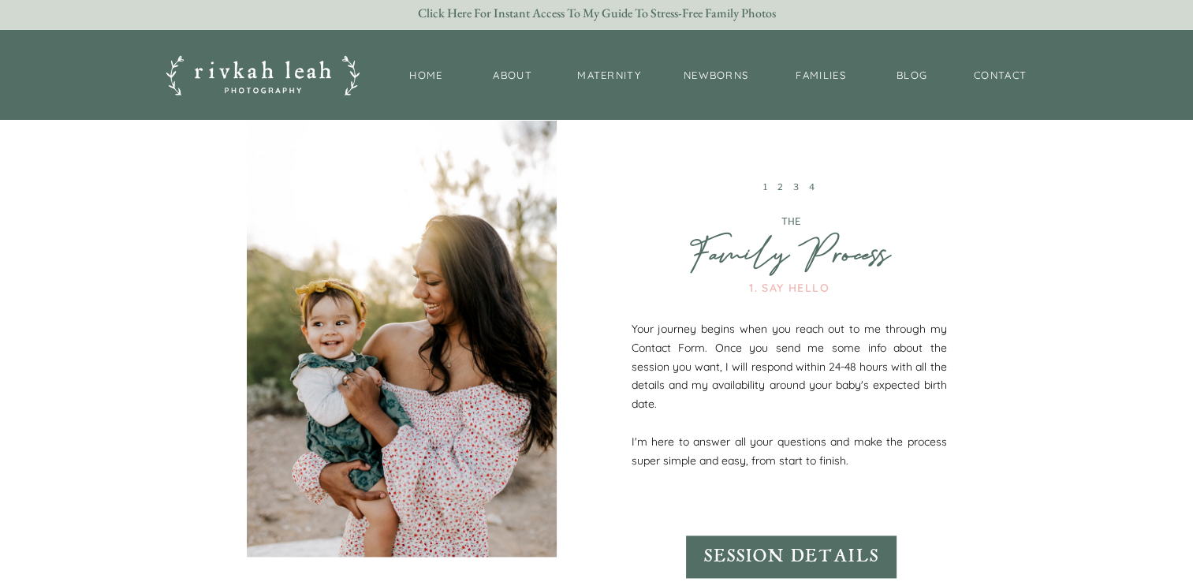
scroll to position [1537, 0]
